Goal: Task Accomplishment & Management: Use online tool/utility

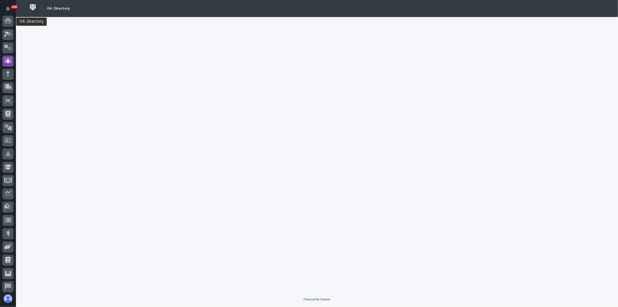
scroll to position [40, 0]
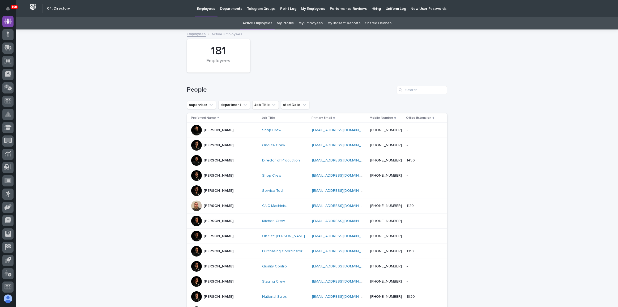
click at [309, 21] on link "My Employees" at bounding box center [311, 23] width 24 height 12
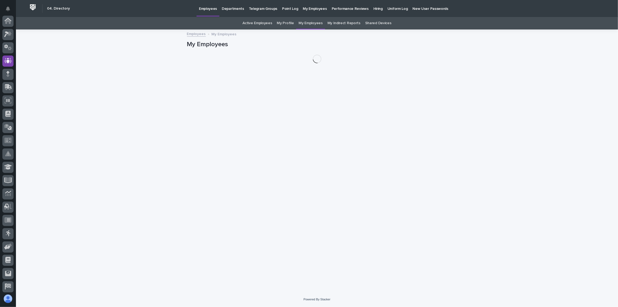
scroll to position [40, 0]
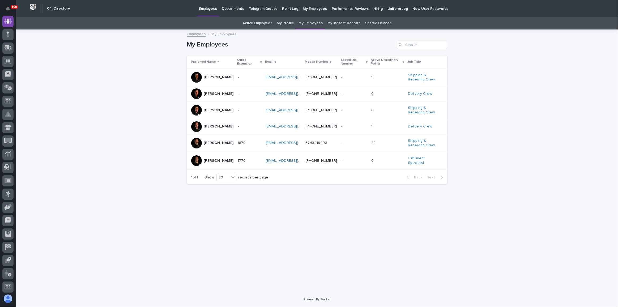
click at [227, 141] on div "[PERSON_NAME]" at bounding box center [212, 143] width 43 height 11
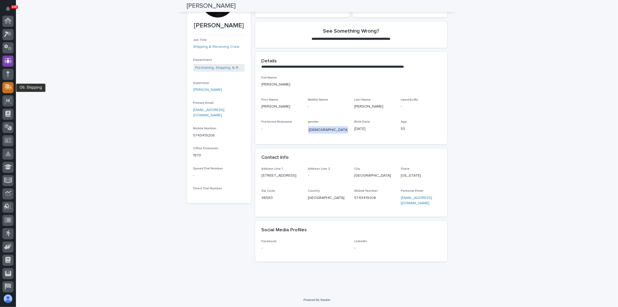
click at [9, 89] on icon at bounding box center [7, 87] width 6 height 5
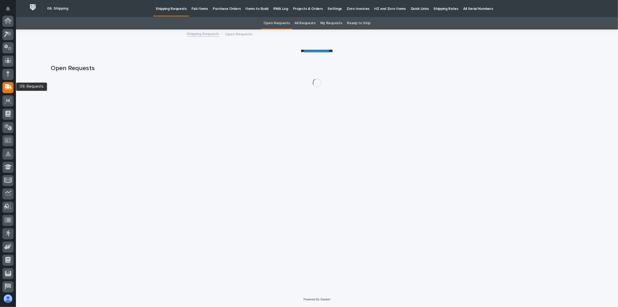
scroll to position [41, 0]
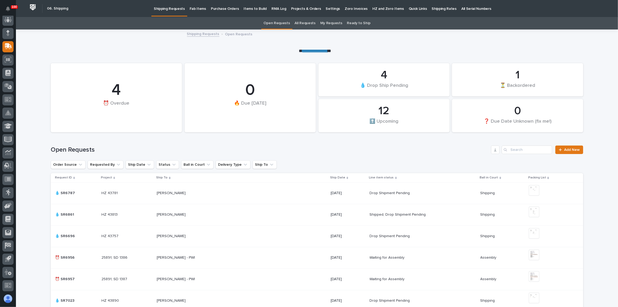
click at [195, 10] on p "Fab Items" at bounding box center [198, 5] width 16 height 11
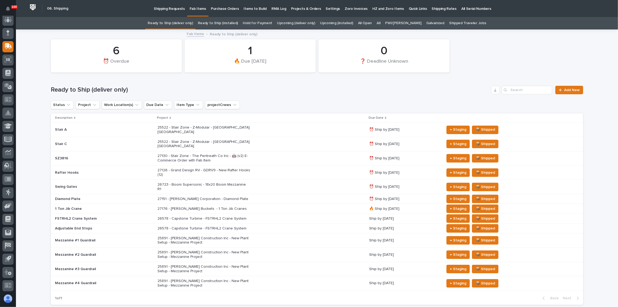
click at [163, 5] on p "Shipping Requests" at bounding box center [169, 5] width 31 height 11
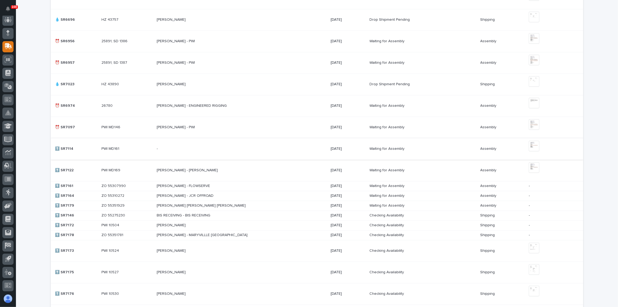
scroll to position [217, 0]
click at [246, 149] on p at bounding box center [203, 148] width 93 height 5
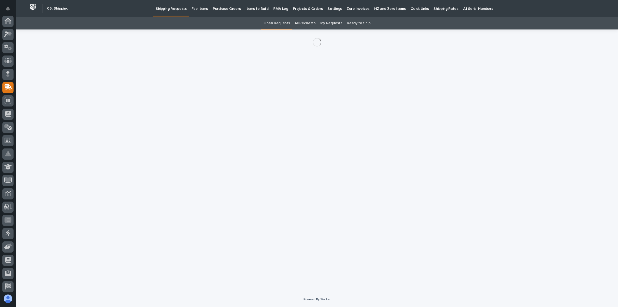
scroll to position [41, 0]
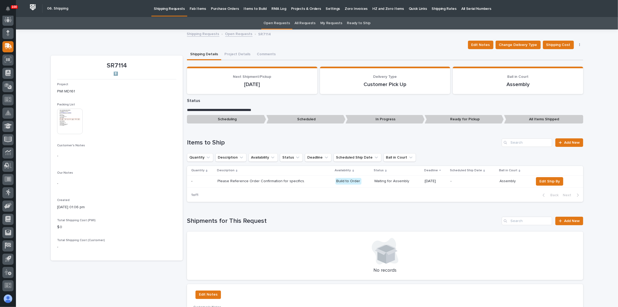
click at [67, 122] on img at bounding box center [70, 122] width 26 height 26
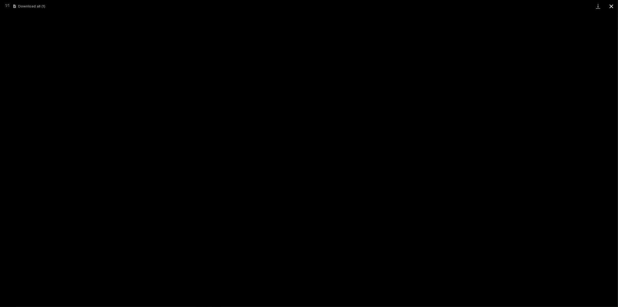
click at [614, 5] on button "Close gallery" at bounding box center [611, 6] width 13 height 12
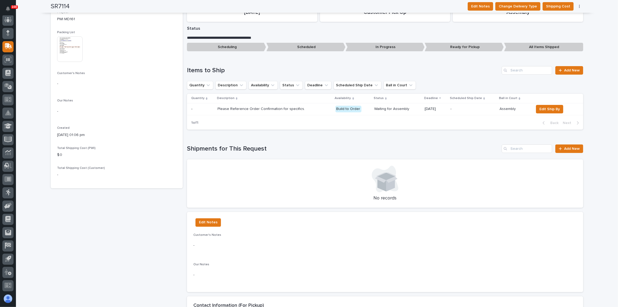
scroll to position [0, 0]
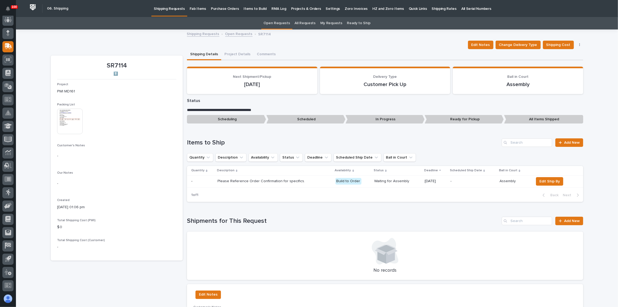
click at [61, 114] on img at bounding box center [70, 122] width 26 height 26
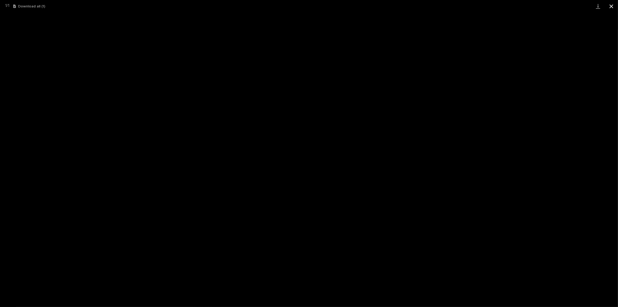
click at [611, 5] on button "Close gallery" at bounding box center [611, 6] width 13 height 12
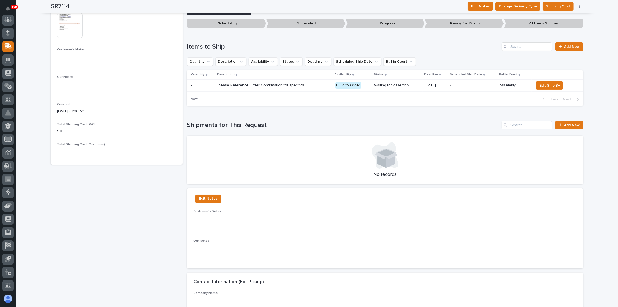
scroll to position [96, 0]
click at [574, 125] on span "Add New" at bounding box center [573, 125] width 16 height 4
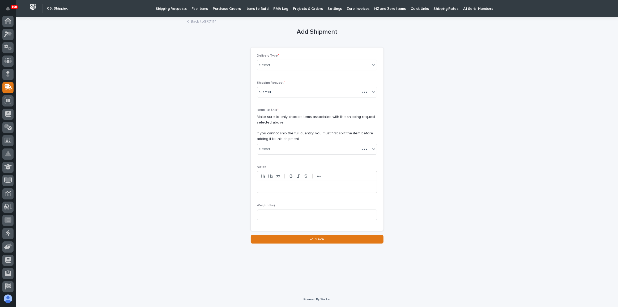
scroll to position [41, 0]
click at [291, 64] on div "Select..." at bounding box center [314, 65] width 113 height 9
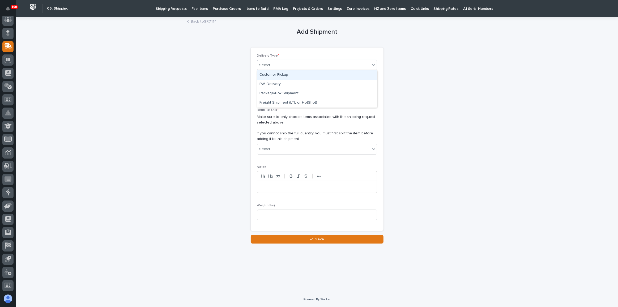
click at [281, 76] on div "Customer Pickup" at bounding box center [318, 74] width 120 height 9
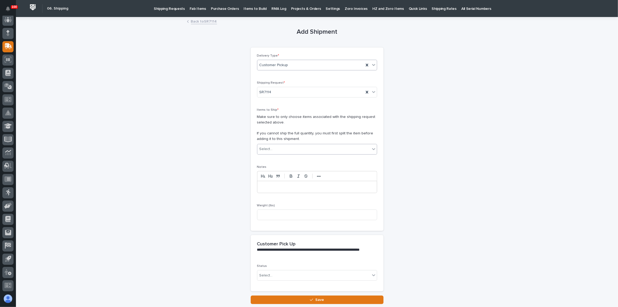
click at [281, 150] on div "Select..." at bounding box center [314, 149] width 113 height 9
type input "****"
click at [289, 159] on div "SR7114 (PWI MD161) - () Please Reference Order Confirmation for specifics." at bounding box center [316, 158] width 120 height 9
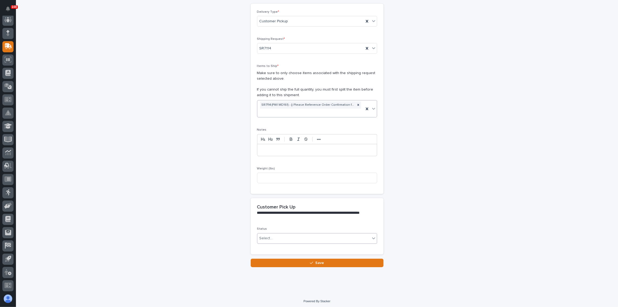
scroll to position [44, 0]
click at [270, 234] on div "Select..." at bounding box center [314, 238] width 113 height 9
click at [274, 257] on div "Shipped" at bounding box center [316, 256] width 120 height 9
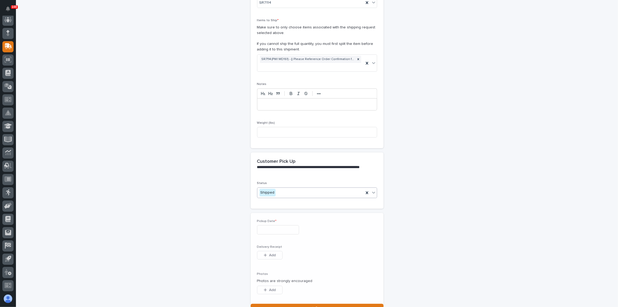
scroll to position [107, 0]
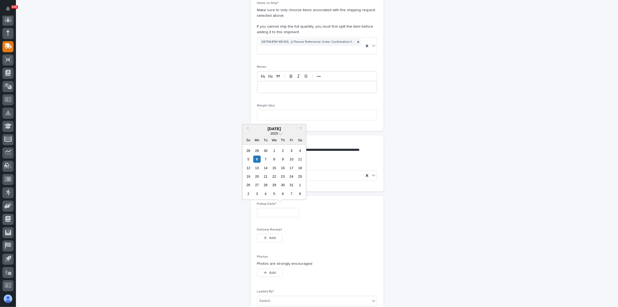
click at [278, 210] on input "text" at bounding box center [278, 212] width 42 height 9
click at [258, 151] on div "29" at bounding box center [257, 150] width 7 height 7
type input "**********"
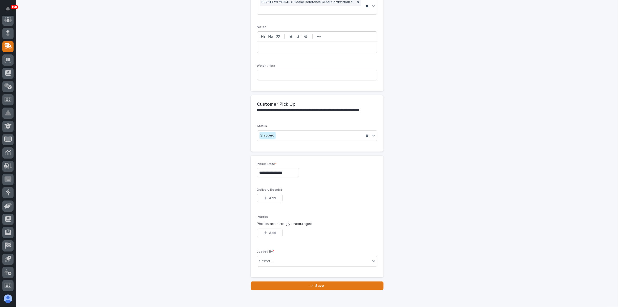
scroll to position [170, 0]
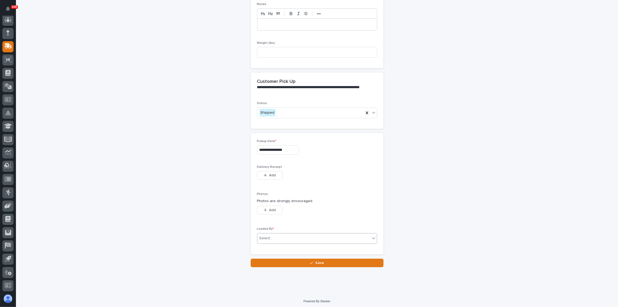
click at [292, 236] on div "Select..." at bounding box center [314, 238] width 113 height 9
type input "*****"
click at [297, 247] on div "[PERSON_NAME]" at bounding box center [316, 246] width 120 height 9
click at [307, 261] on button "Save" at bounding box center [317, 263] width 133 height 9
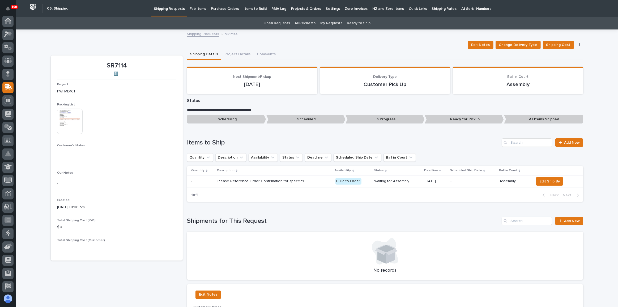
scroll to position [41, 0]
click at [167, 11] on p "Shipping Requests" at bounding box center [169, 5] width 31 height 11
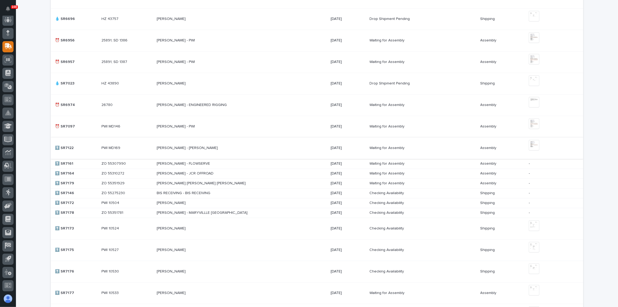
scroll to position [207, 0]
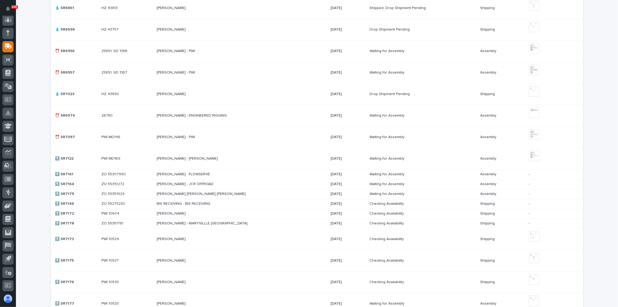
click at [258, 161] on div "[PERSON_NAME] - [PERSON_NAME] [PERSON_NAME] - [PERSON_NAME]" at bounding box center [242, 158] width 170 height 9
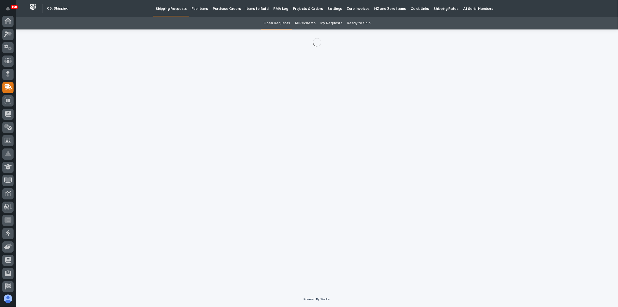
scroll to position [41, 0]
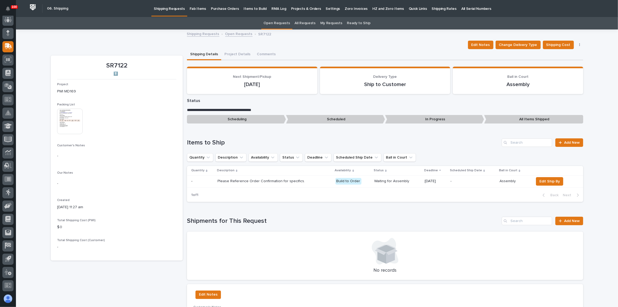
click at [75, 121] on img at bounding box center [70, 122] width 26 height 26
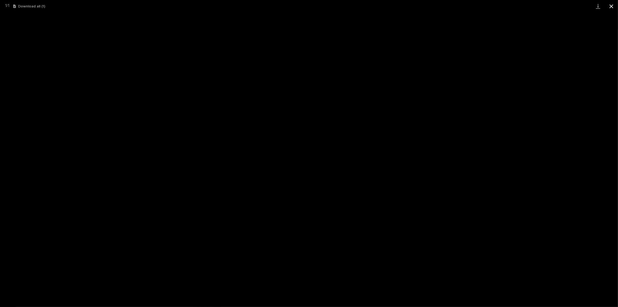
click at [613, 5] on button "Close gallery" at bounding box center [611, 6] width 13 height 12
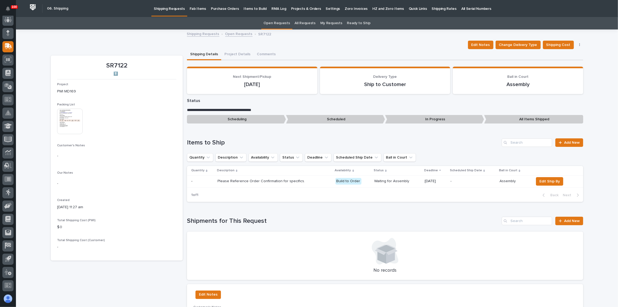
click at [195, 10] on p "Fab Items" at bounding box center [198, 5] width 16 height 11
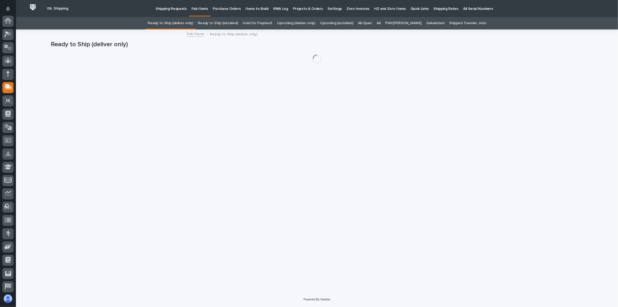
scroll to position [41, 0]
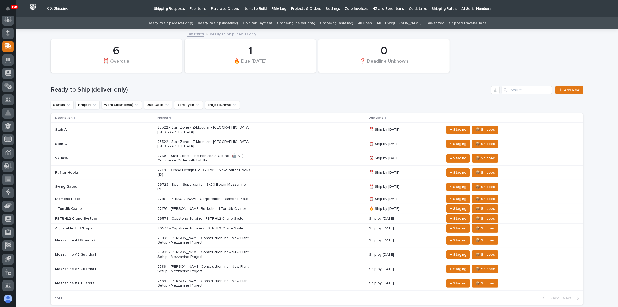
click at [278, 153] on div "27130 - Stair Zone - The Pentreath Co Inc - 🤖 (v2) E-Commerce Order with Fab It…" at bounding box center [262, 158] width 208 height 13
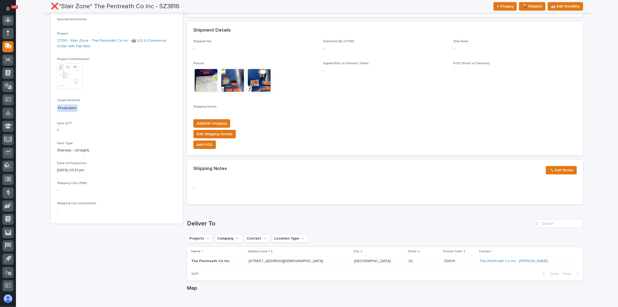
scroll to position [72, 0]
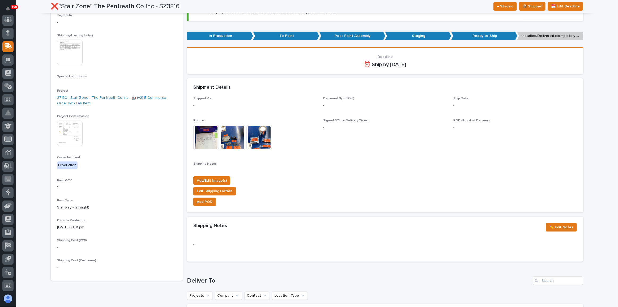
click at [65, 50] on img at bounding box center [70, 53] width 26 height 26
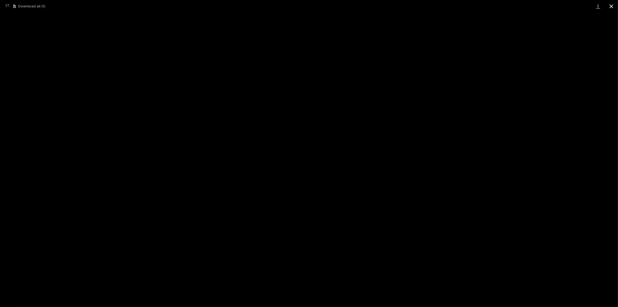
click at [610, 7] on button "Close gallery" at bounding box center [611, 6] width 13 height 12
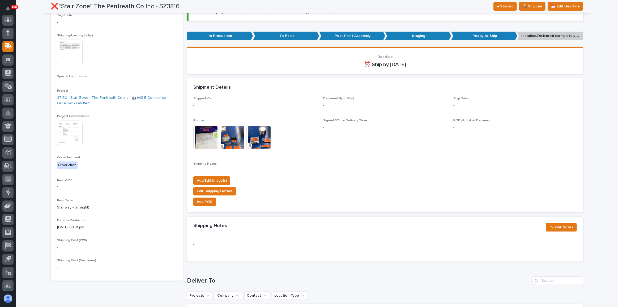
click at [73, 140] on img at bounding box center [70, 134] width 26 height 26
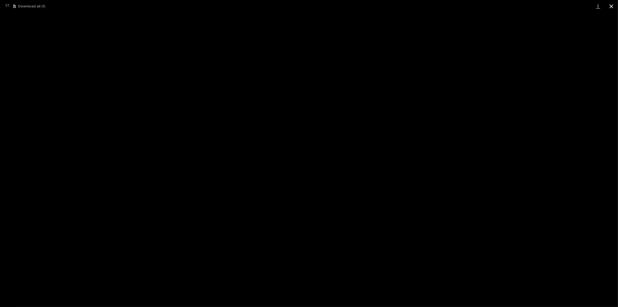
click at [611, 9] on button "Close gallery" at bounding box center [611, 6] width 13 height 12
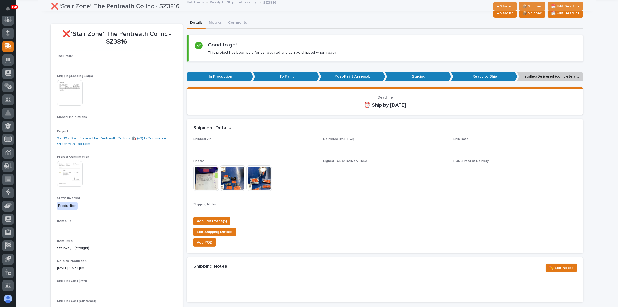
scroll to position [0, 0]
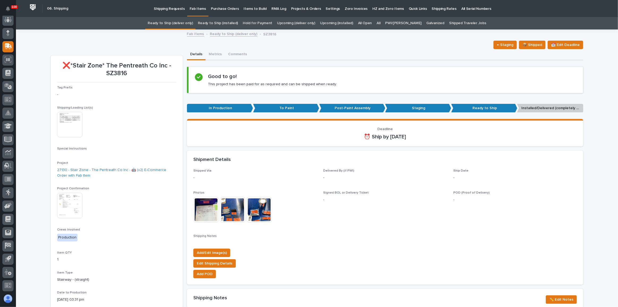
click at [192, 23] on link "Ready to Ship (deliver only)" at bounding box center [170, 23] width 45 height 12
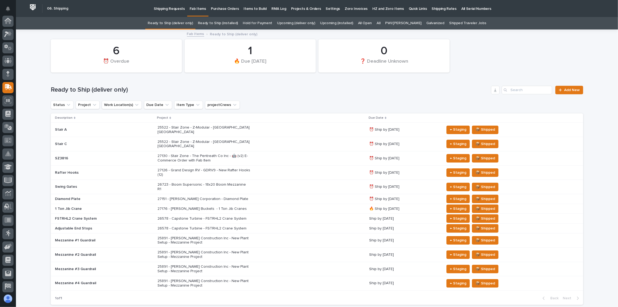
scroll to position [41, 0]
click at [237, 217] on p "26578 - Capstone Turbine - FSTRHL2 Crane System" at bounding box center [204, 219] width 93 height 5
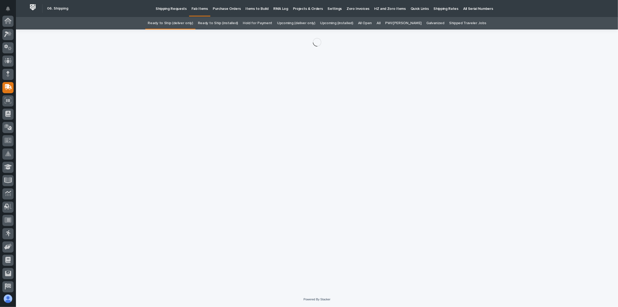
scroll to position [41, 0]
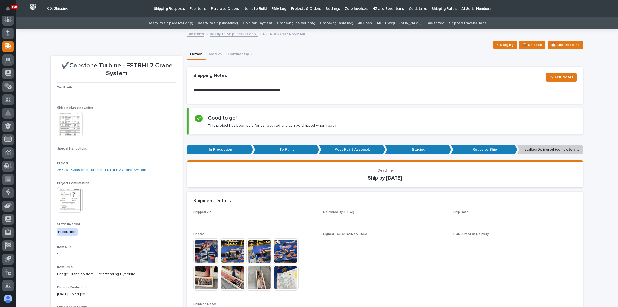
click at [62, 199] on img at bounding box center [70, 200] width 26 height 26
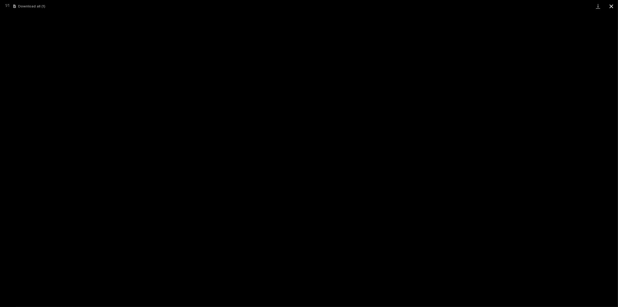
click at [608, 6] on button "Close gallery" at bounding box center [611, 6] width 13 height 12
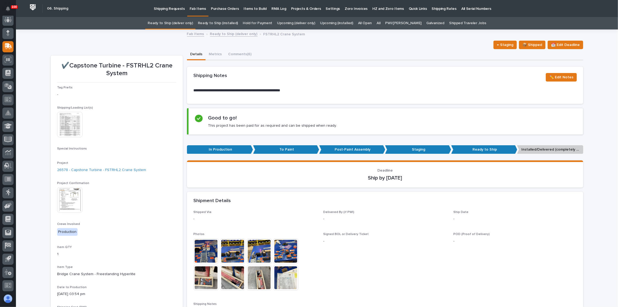
click at [186, 22] on link "Ready to Ship (deliver only)" at bounding box center [170, 23] width 45 height 12
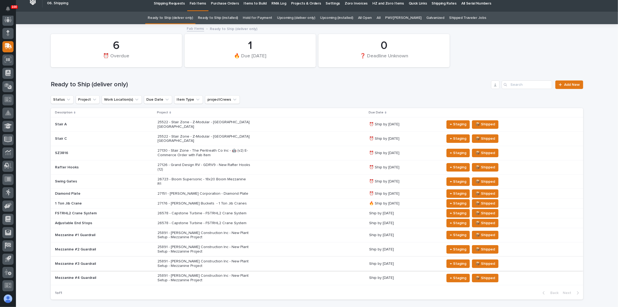
scroll to position [5, 0]
